Goal: Task Accomplishment & Management: Manage account settings

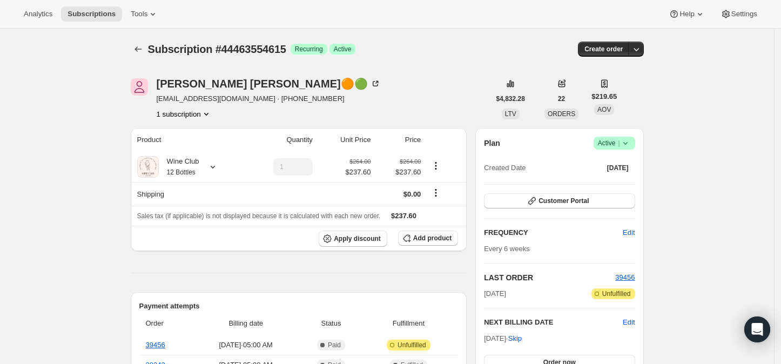
scroll to position [120, 0]
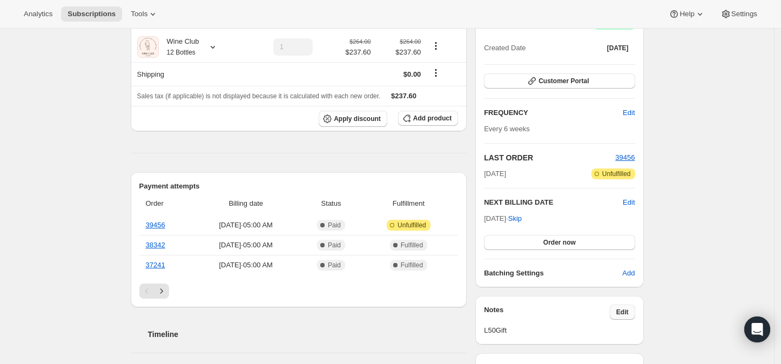
click at [628, 310] on span "Edit" at bounding box center [622, 312] width 12 height 9
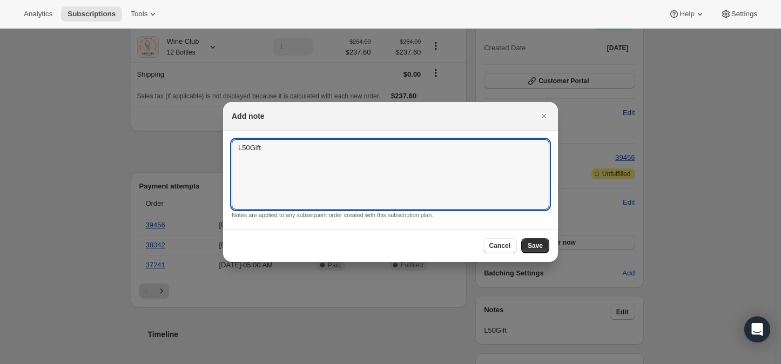
drag, startPoint x: 272, startPoint y: 146, endPoint x: 227, endPoint y: 150, distance: 45.0
click at [227, 150] on section "L50Gift L50Gift Notes are applied to any subsequent order created with this sub…" at bounding box center [390, 180] width 335 height 98
click at [535, 239] on button "Save" at bounding box center [535, 245] width 28 height 15
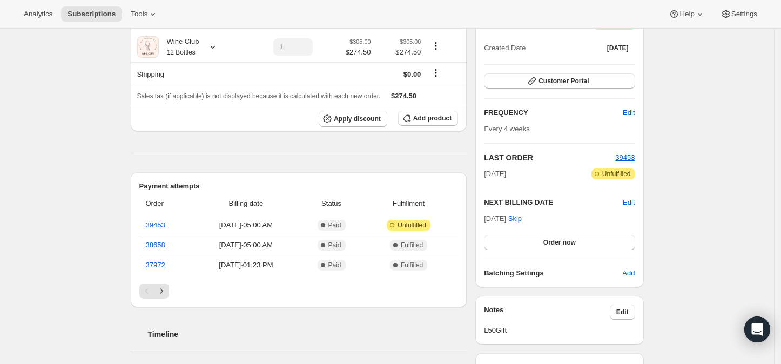
scroll to position [180, 0]
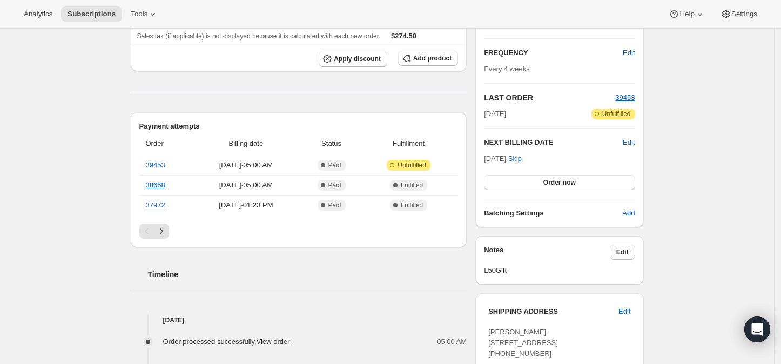
click at [619, 246] on button "Edit" at bounding box center [622, 252] width 25 height 15
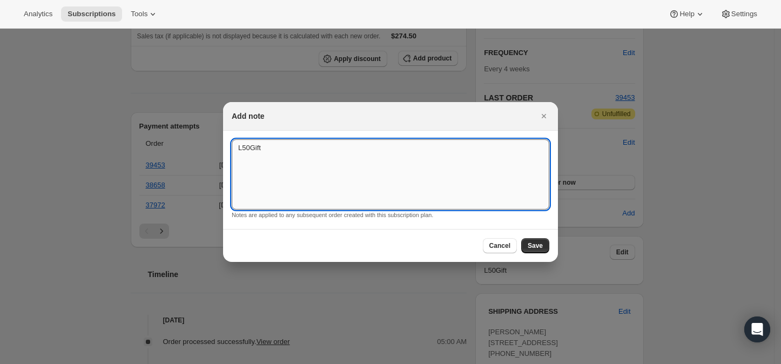
drag, startPoint x: 260, startPoint y: 143, endPoint x: 232, endPoint y: 156, distance: 31.2
click at [232, 156] on textarea "L50Gift" at bounding box center [390, 174] width 317 height 70
click at [542, 248] on span "Save" at bounding box center [535, 245] width 15 height 9
